Goal: Book appointment/travel/reservation

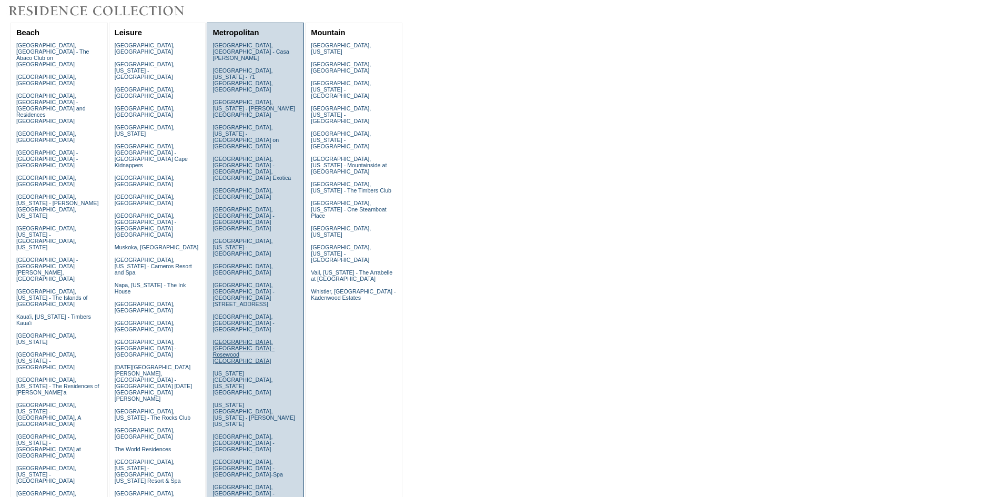
scroll to position [105, 0]
click at [238, 237] on link "[GEOGRAPHIC_DATA], [US_STATE] - [GEOGRAPHIC_DATA]" at bounding box center [243, 246] width 60 height 19
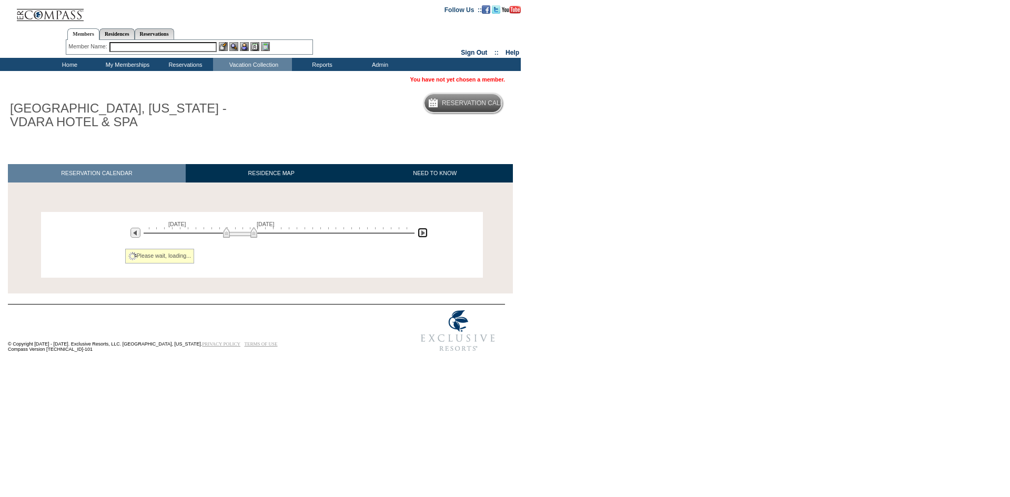
click at [425, 232] on img at bounding box center [423, 233] width 10 height 10
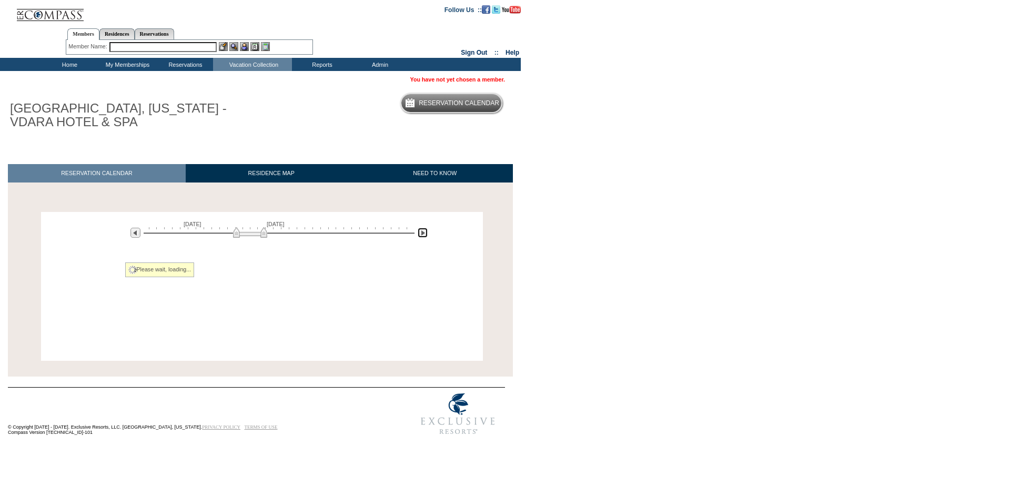
click at [425, 232] on img at bounding box center [423, 233] width 10 height 10
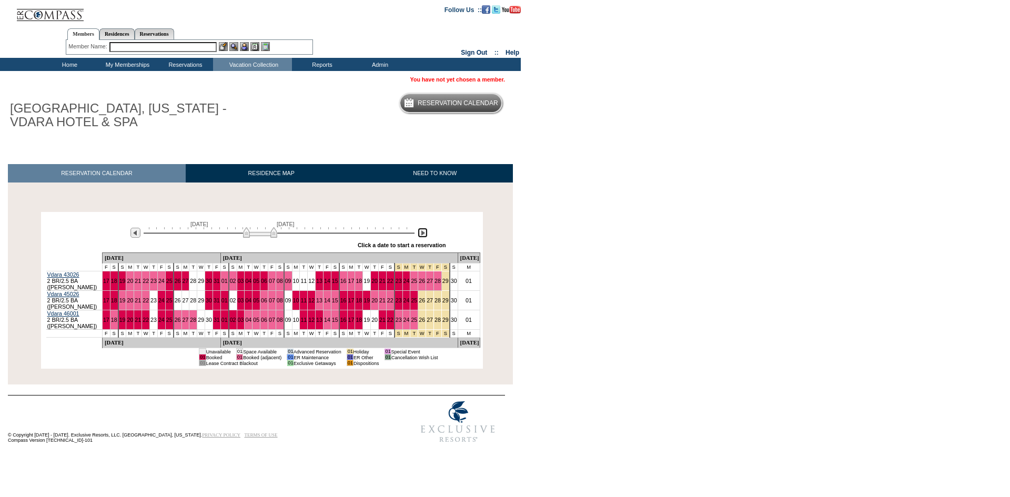
click at [425, 232] on img at bounding box center [423, 233] width 10 height 10
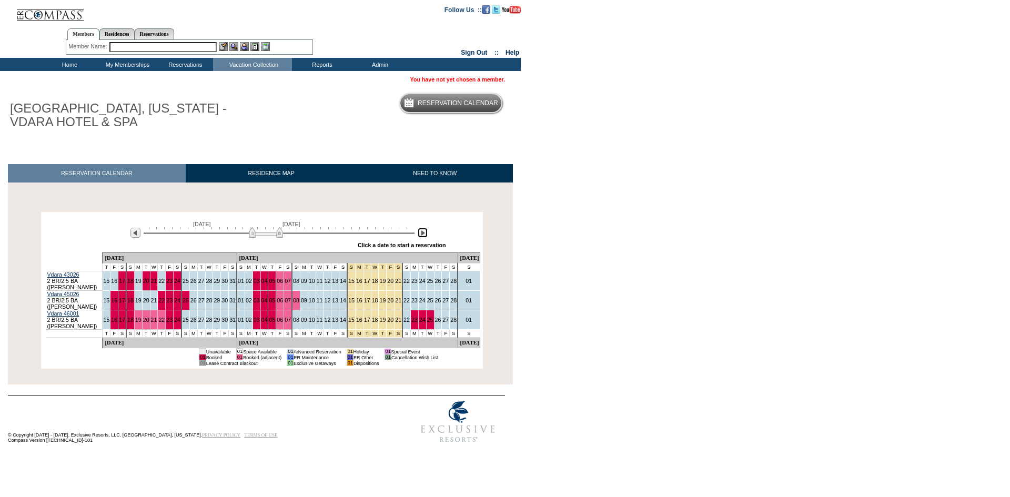
drag, startPoint x: 272, startPoint y: 234, endPoint x: 264, endPoint y: 234, distance: 8.4
click at [264, 234] on img at bounding box center [266, 232] width 34 height 11
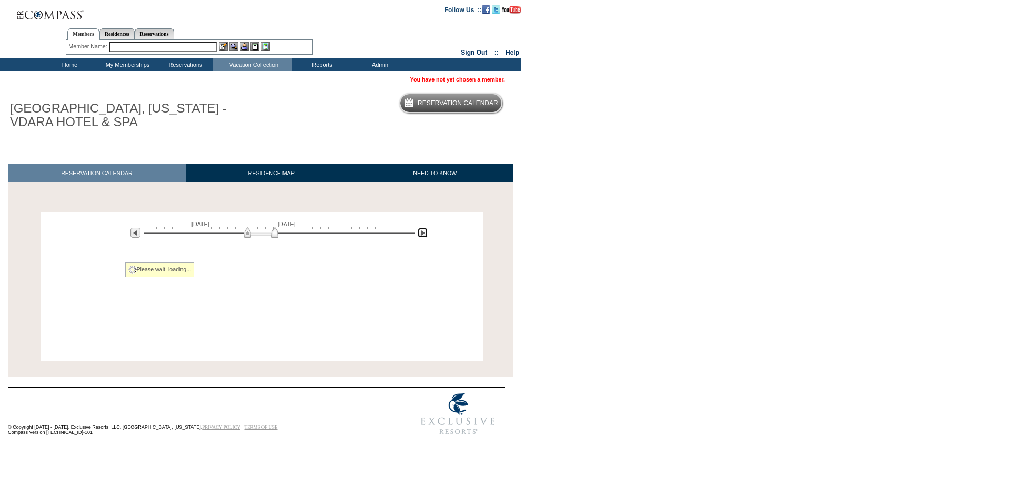
click at [264, 234] on img at bounding box center [261, 232] width 34 height 11
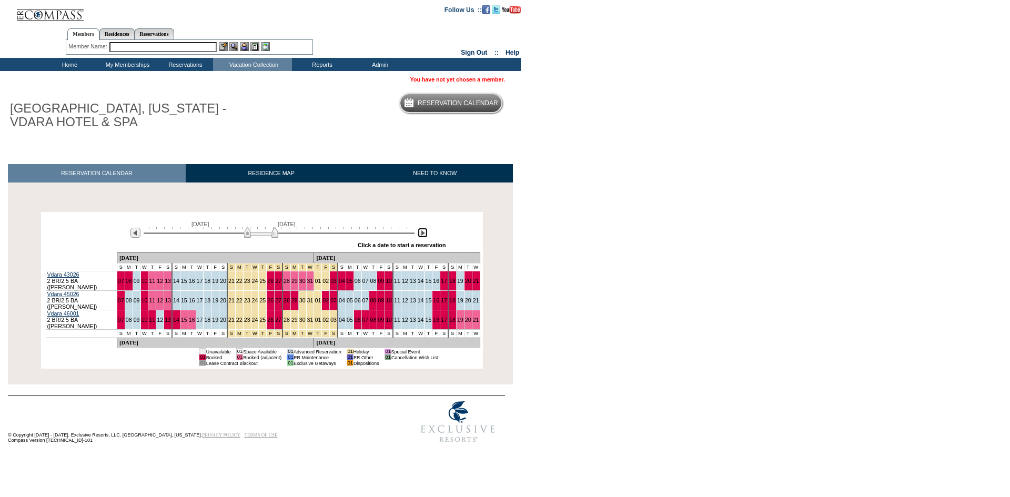
click at [263, 234] on img at bounding box center [261, 232] width 34 height 11
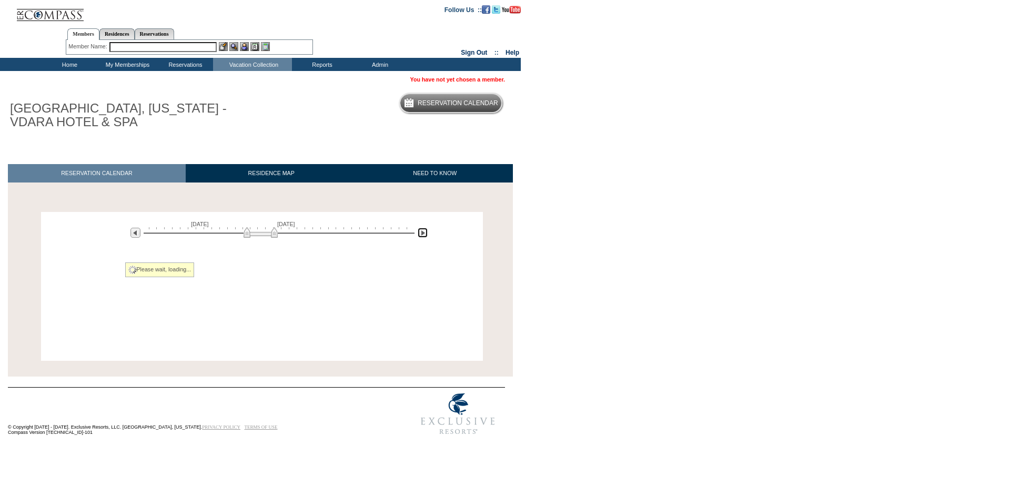
click at [260, 234] on img at bounding box center [261, 232] width 34 height 11
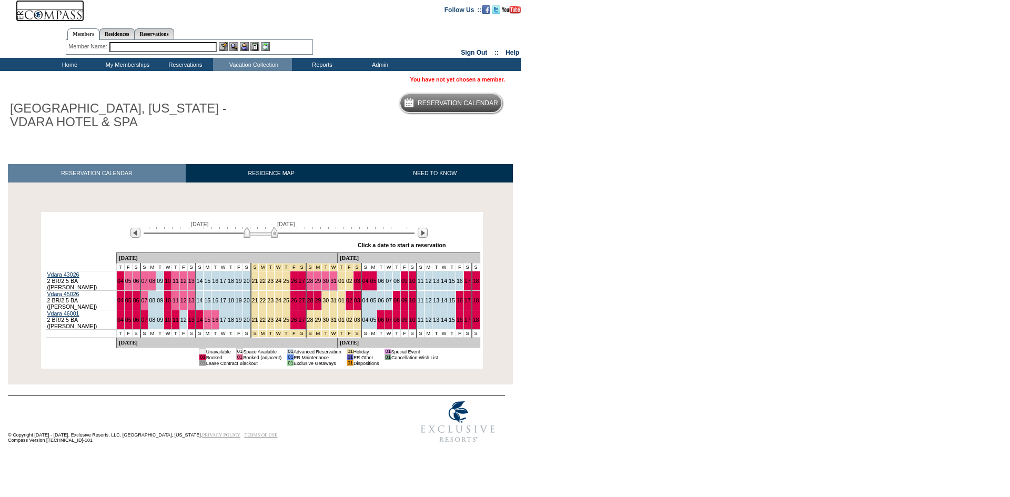
click at [49, 15] on img at bounding box center [50, 11] width 68 height 22
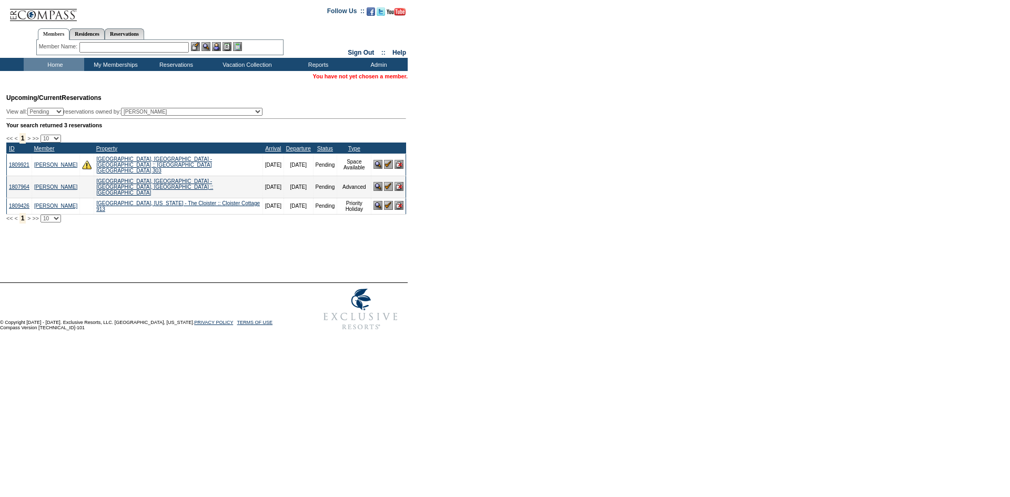
click at [142, 41] on div "Member Name: Destination or Residence: ReservationId:" at bounding box center [159, 47] width 247 height 15
click at [146, 47] on input "text" at bounding box center [133, 47] width 109 height 11
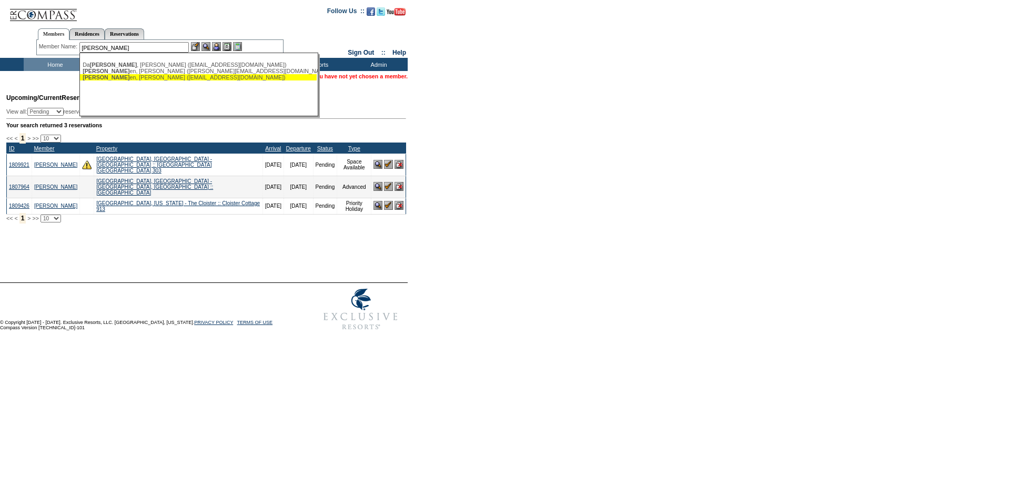
drag, startPoint x: 146, startPoint y: 79, endPoint x: 186, endPoint y: 54, distance: 47.3
click at [146, 79] on div "[PERSON_NAME] en, [PERSON_NAME] ([EMAIL_ADDRESS][DOMAIN_NAME])" at bounding box center [198, 77] width 231 height 6
type input "[PERSON_NAME] ([EMAIL_ADDRESS][DOMAIN_NAME])"
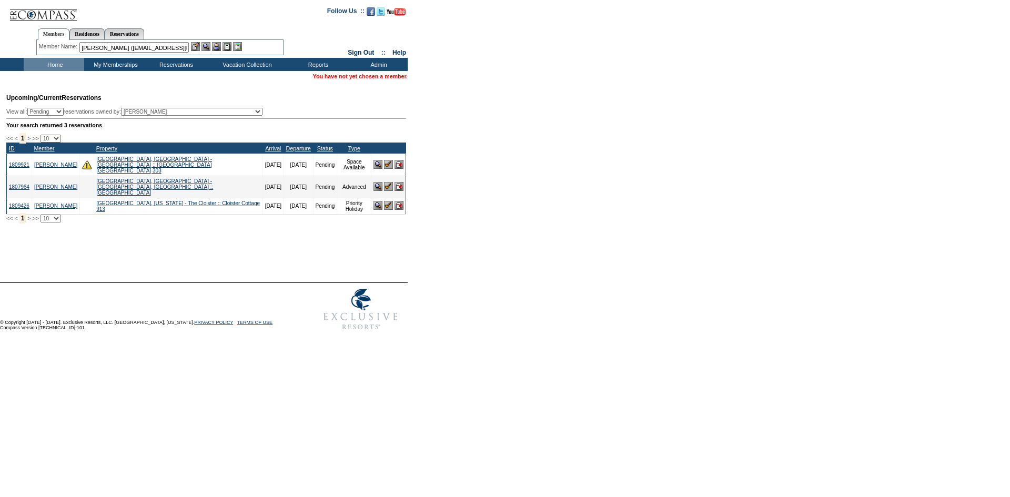
click at [217, 46] on img at bounding box center [216, 46] width 9 height 9
click at [208, 47] on img at bounding box center [205, 46] width 9 height 9
